Goal: Transaction & Acquisition: Download file/media

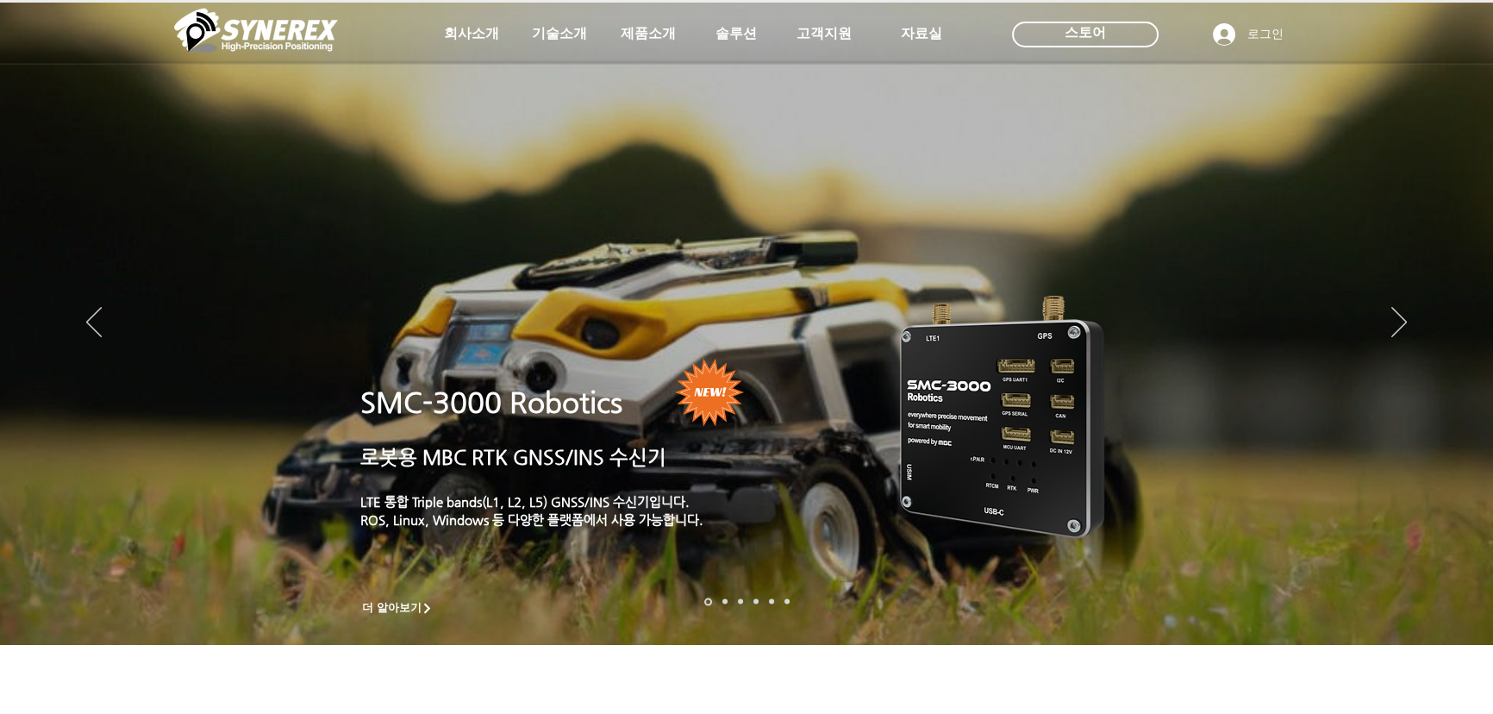
click at [529, 74] on icon "사이트로 돌아가기" at bounding box center [526, 76] width 16 height 22
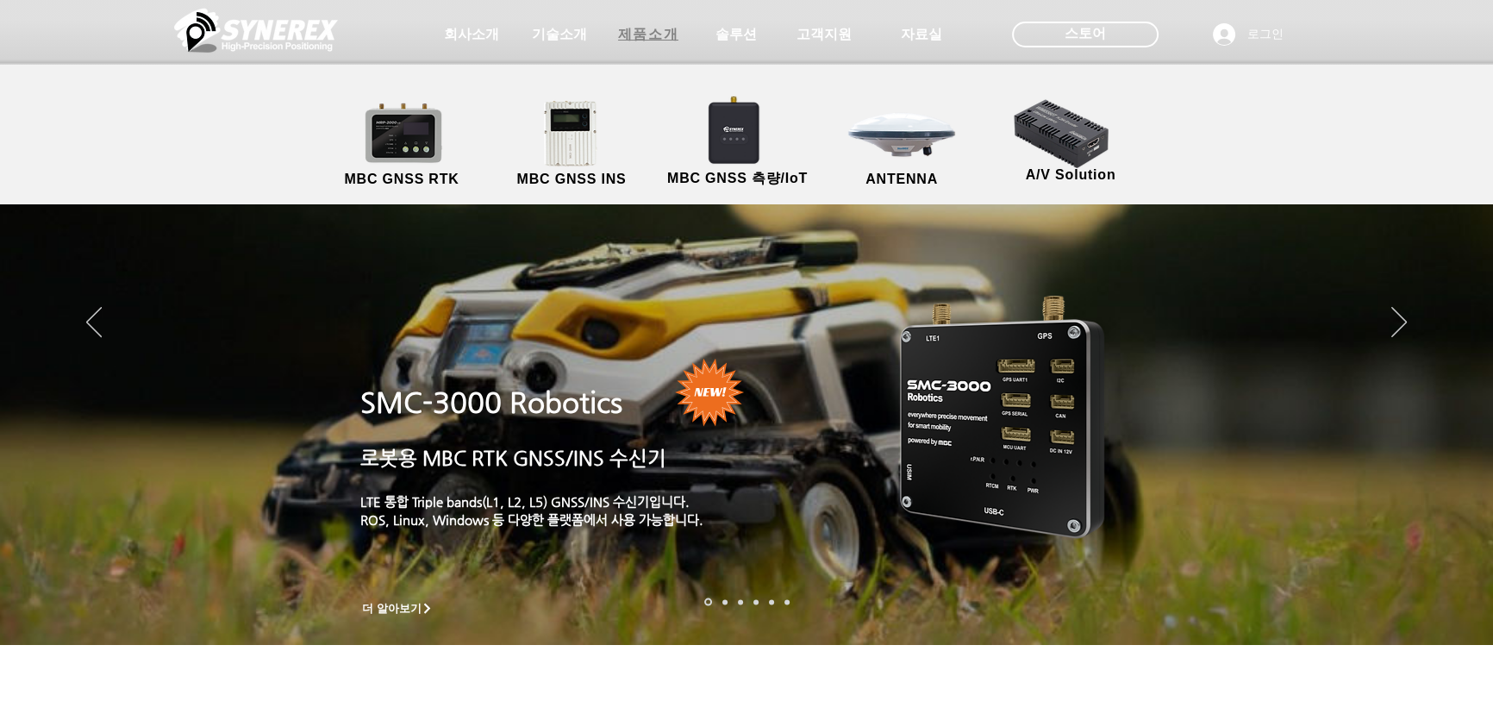
click at [657, 26] on span "제품소개" at bounding box center [648, 35] width 60 height 18
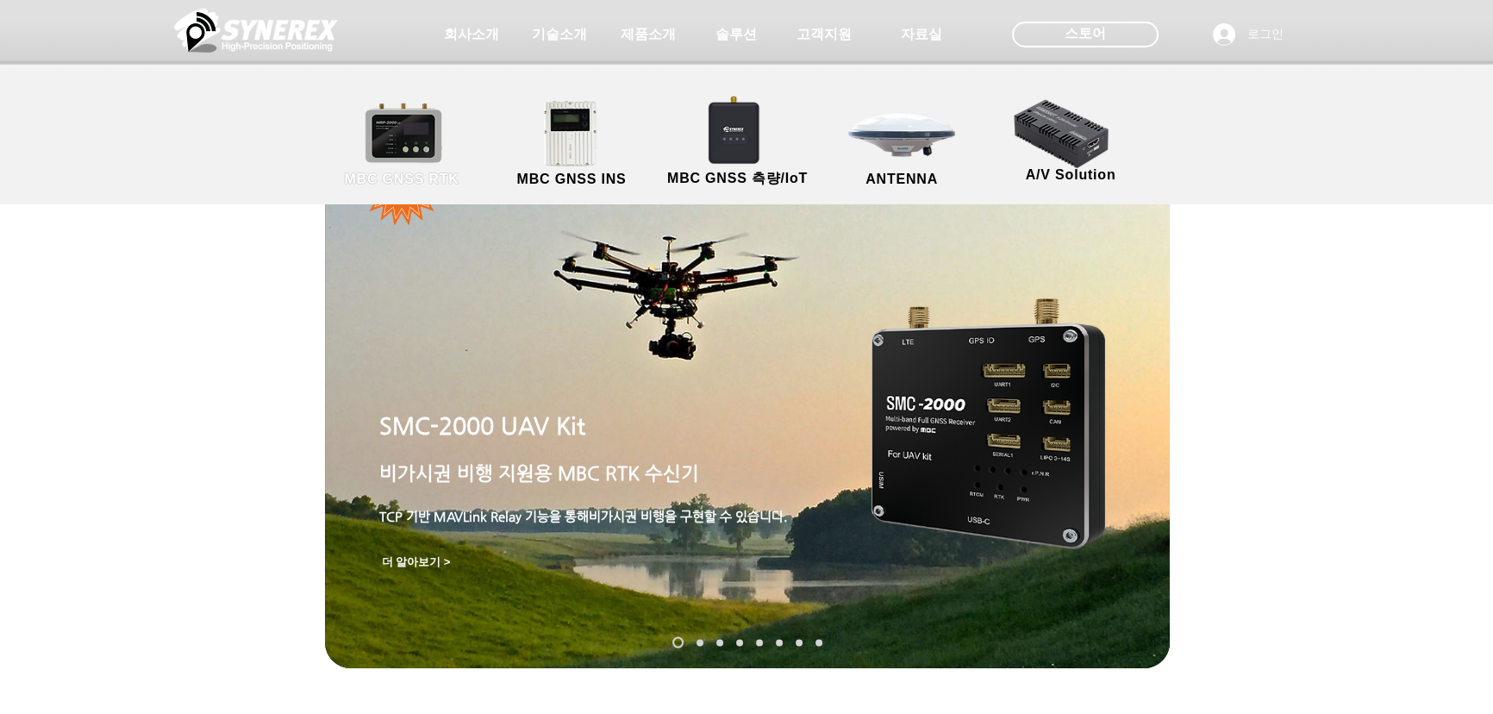
click at [376, 134] on link "MBC GNSS RTK" at bounding box center [401, 144] width 155 height 91
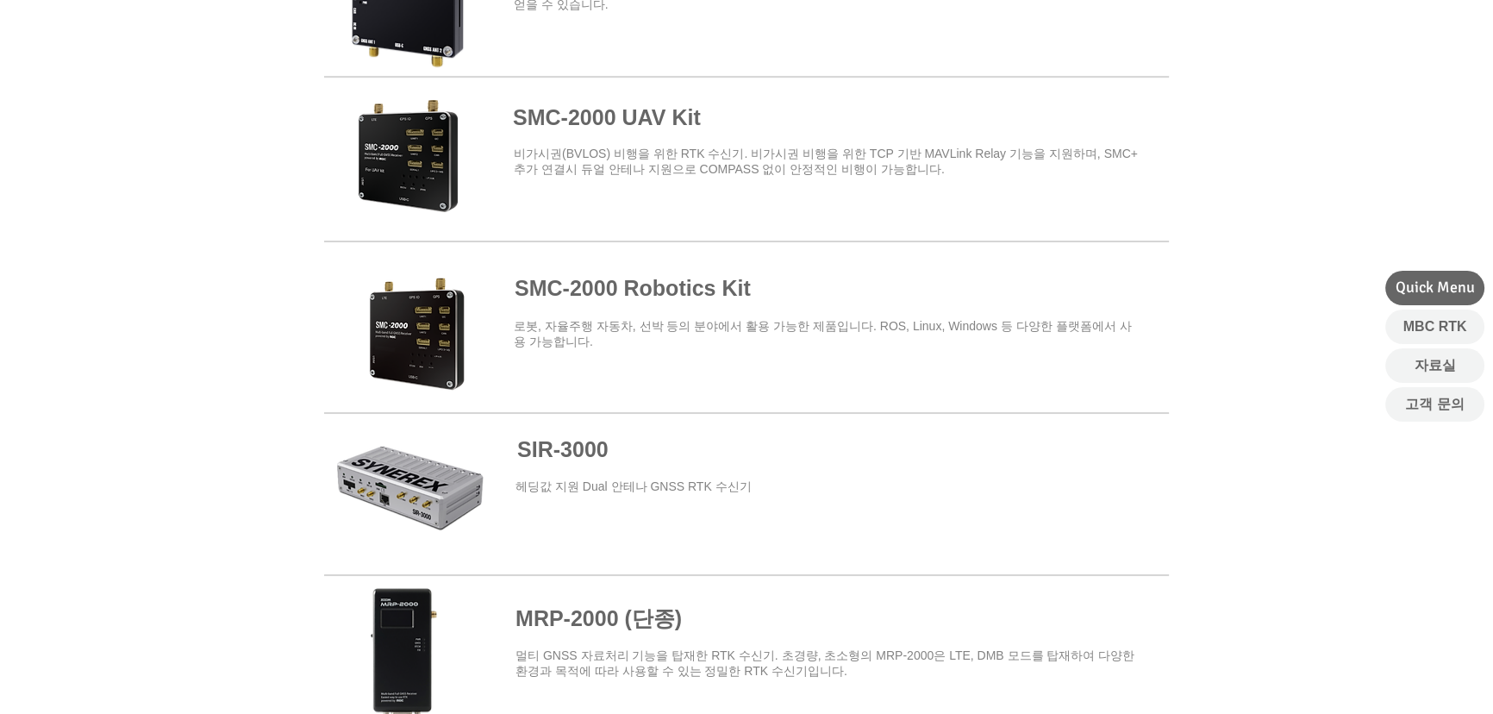
scroll to position [862, 0]
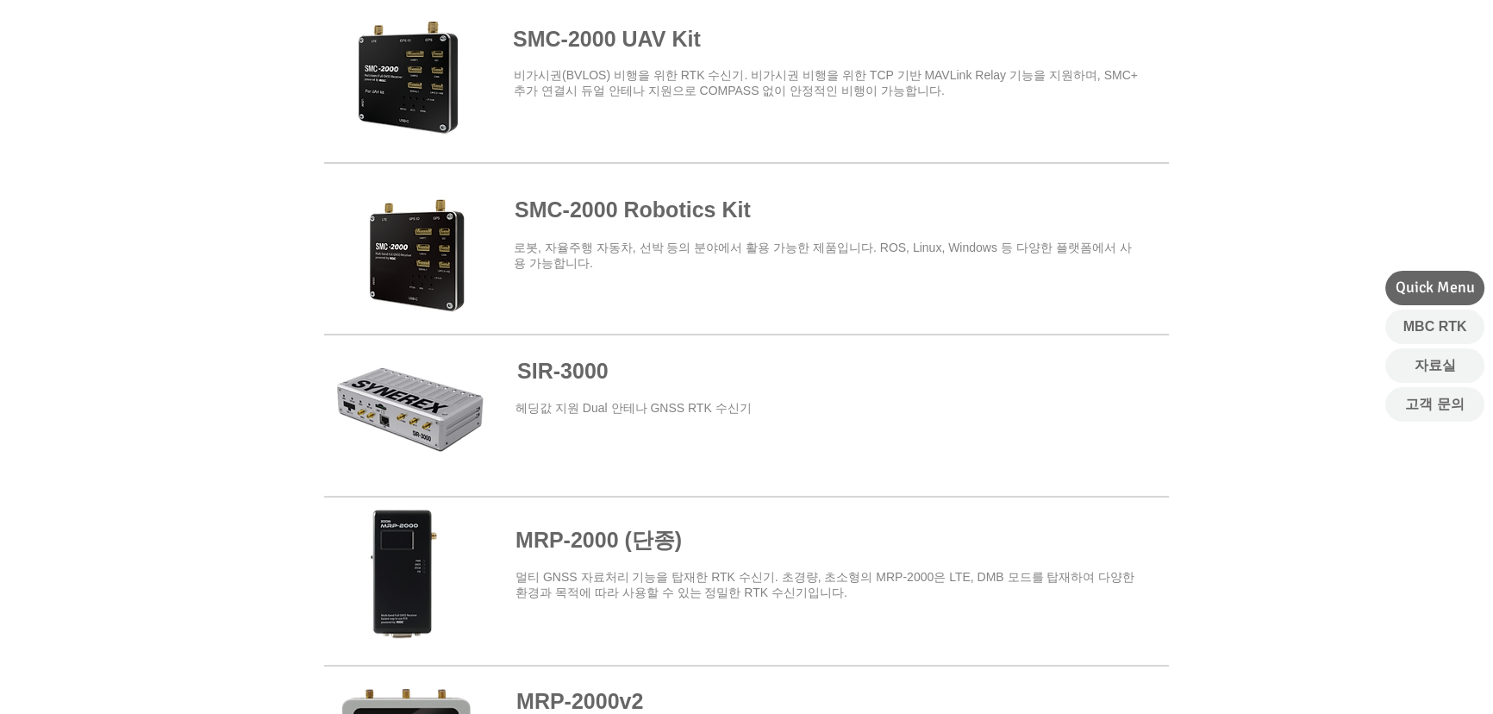
click at [574, 372] on span "SIR-3000" at bounding box center [562, 371] width 91 height 24
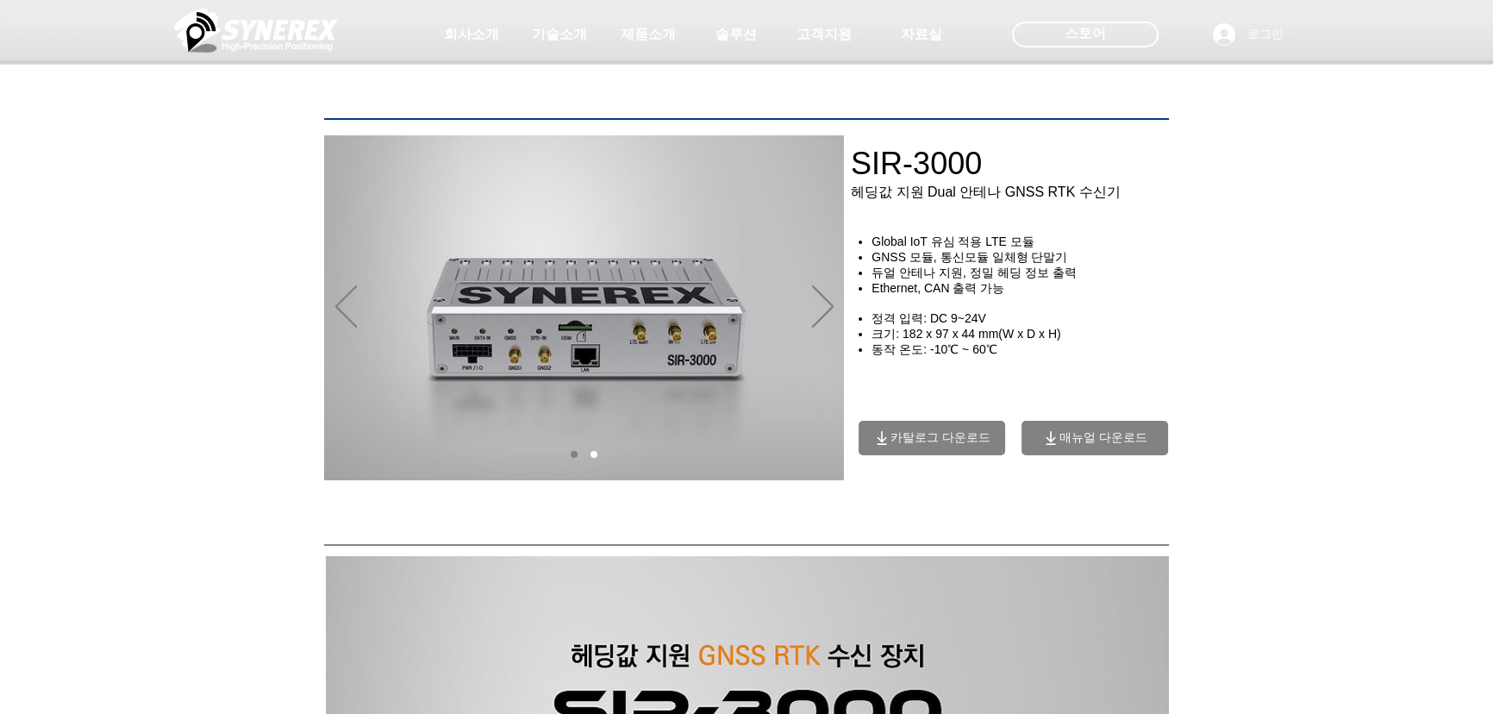
click at [1096, 444] on span "매뉴얼 다운로드" at bounding box center [1104, 438] width 88 height 16
click at [941, 446] on span "카탈로그 다운로드" at bounding box center [941, 438] width 100 height 16
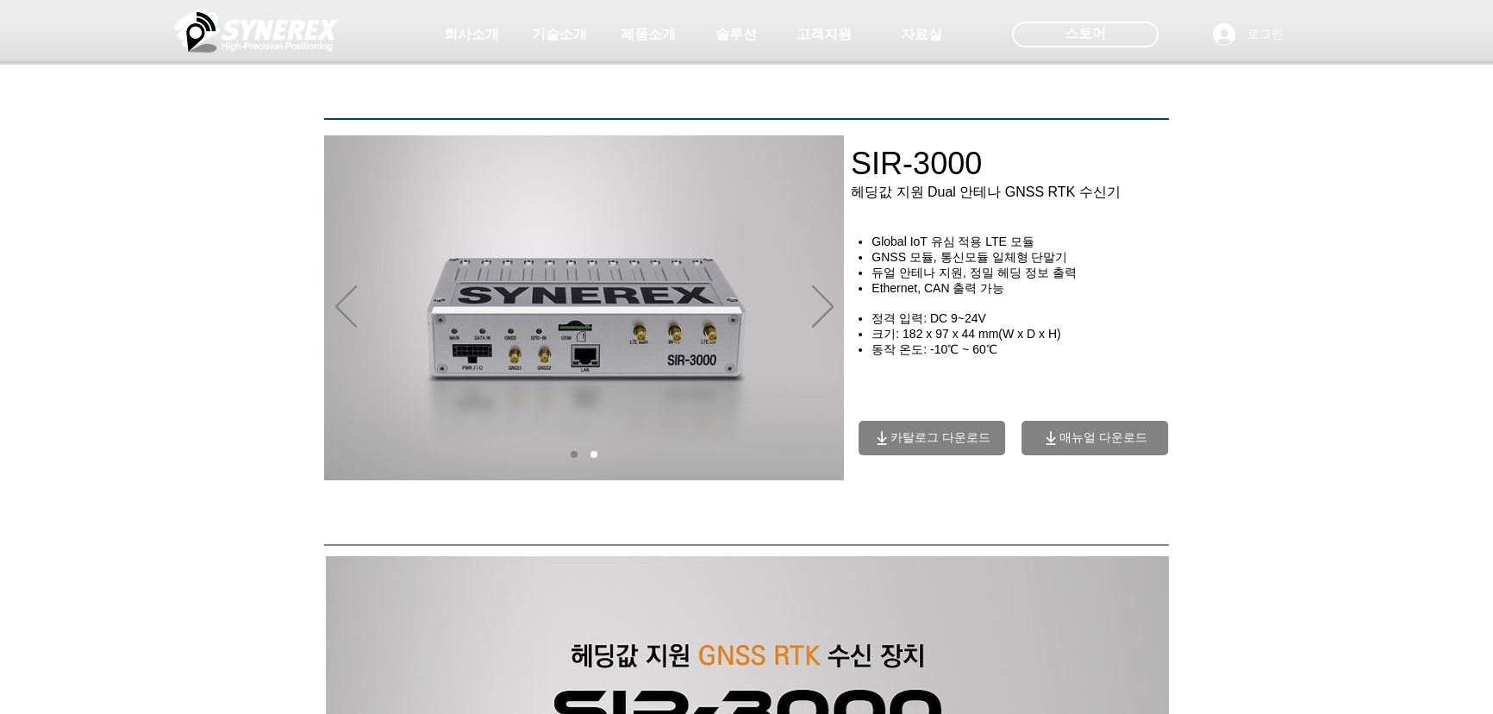
click at [1012, 429] on div "main content" at bounding box center [1022, 318] width 345 height 311
click at [1037, 439] on span "매뉴얼 다운로드" at bounding box center [1095, 438] width 147 height 34
click at [816, 301] on icon "다음" at bounding box center [823, 306] width 22 height 42
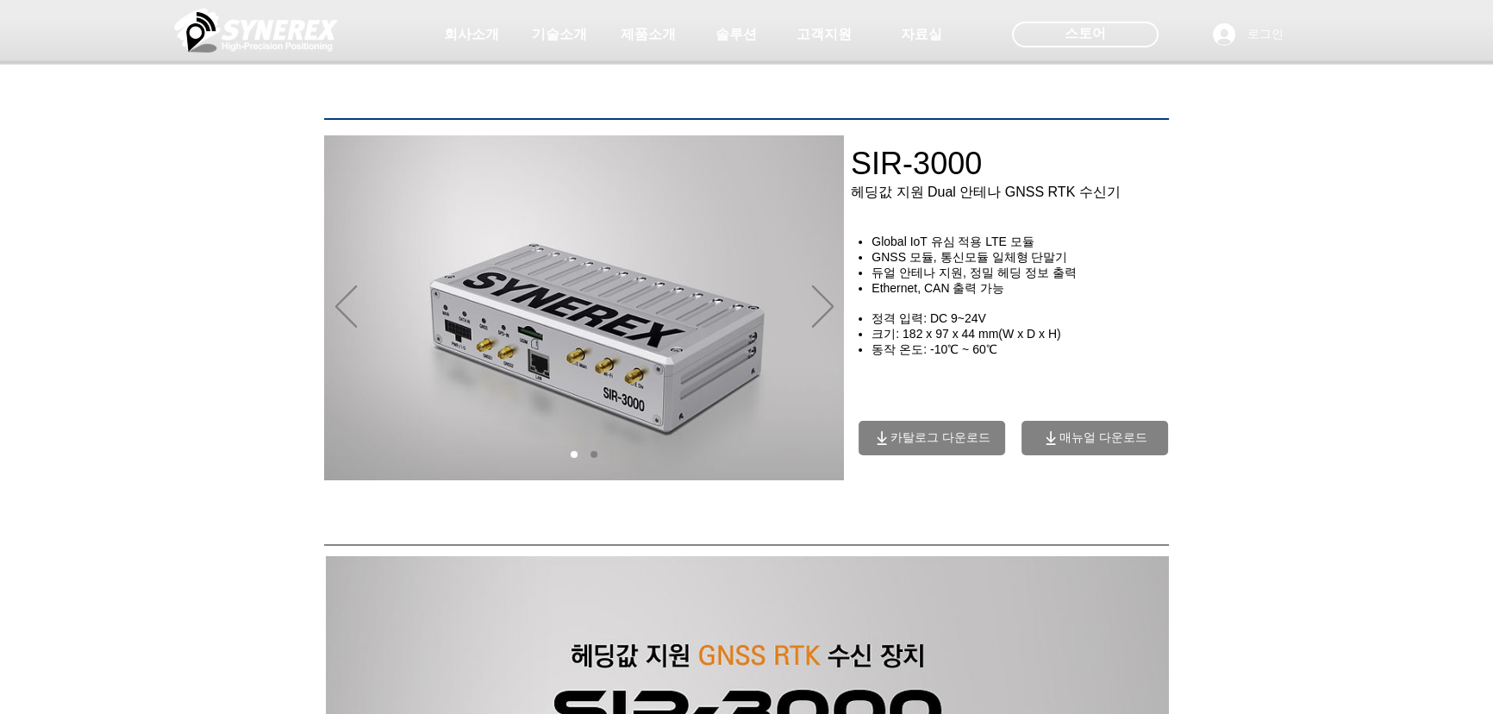
click at [1053, 405] on div "main content" at bounding box center [1022, 318] width 345 height 311
click at [1059, 433] on span "매뉴얼 다운로드" at bounding box center [1095, 438] width 147 height 34
